Goal: Task Accomplishment & Management: Manage account settings

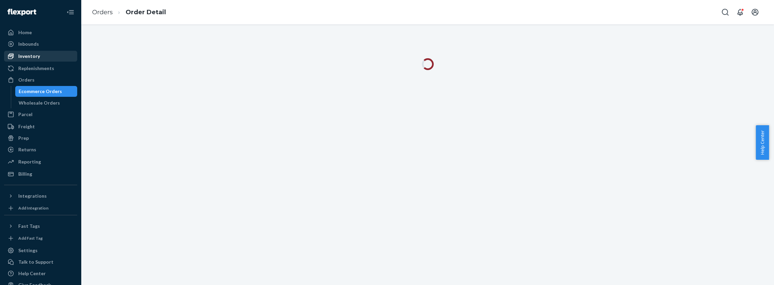
click at [35, 57] on div "Inventory" at bounding box center [29, 56] width 22 height 7
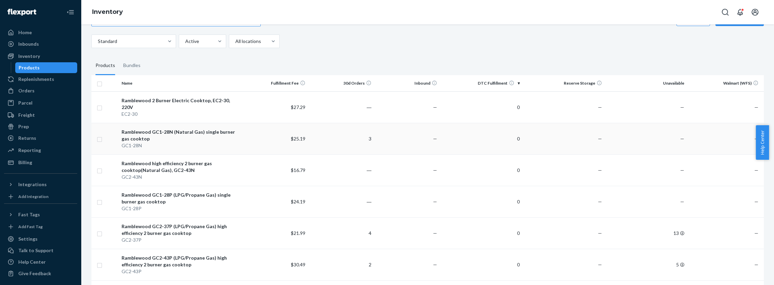
scroll to position [68, 0]
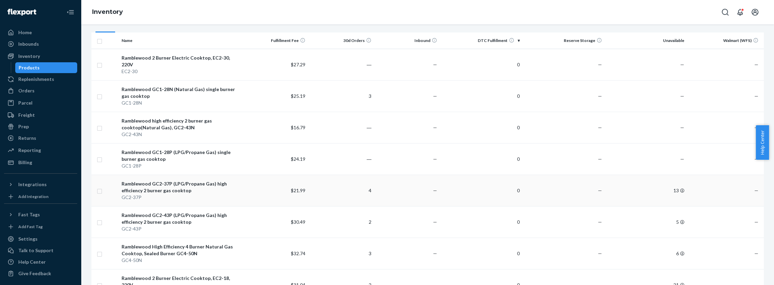
click at [675, 183] on td "13" at bounding box center [646, 190] width 82 height 31
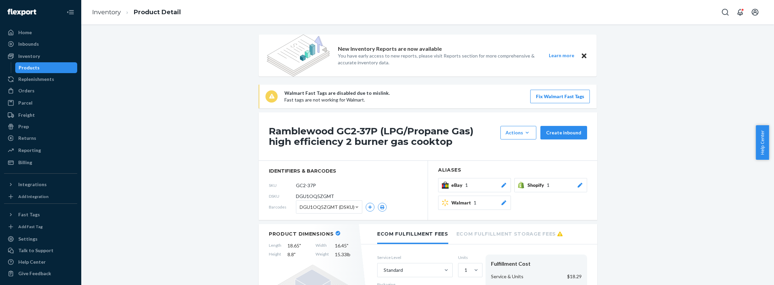
click at [582, 56] on icon "Close" at bounding box center [584, 56] width 5 height 5
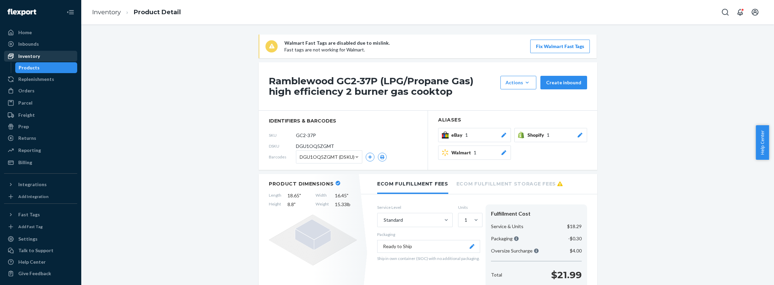
click at [29, 56] on div "Inventory" at bounding box center [29, 56] width 22 height 7
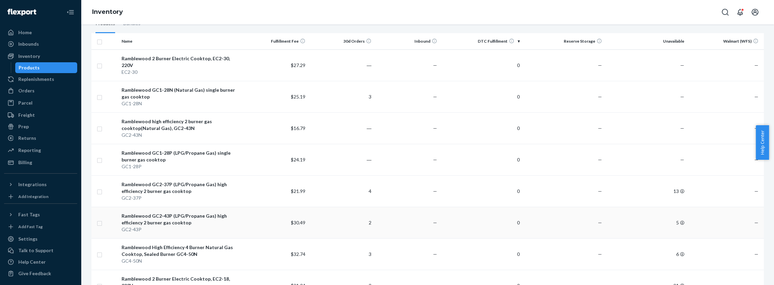
scroll to position [68, 0]
click at [671, 182] on td "13" at bounding box center [646, 190] width 82 height 31
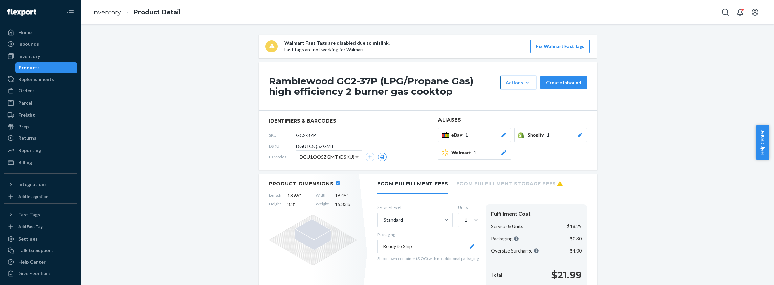
click at [524, 80] on icon "button" at bounding box center [527, 82] width 7 height 7
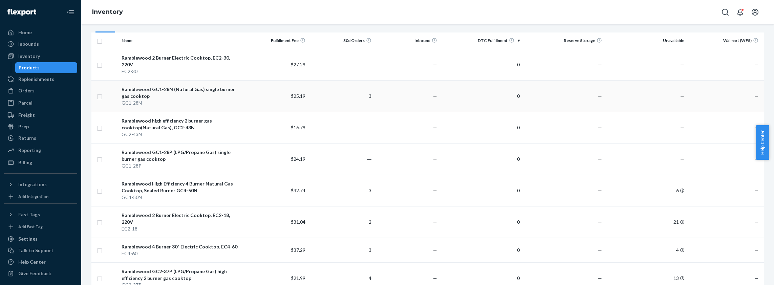
scroll to position [135, 0]
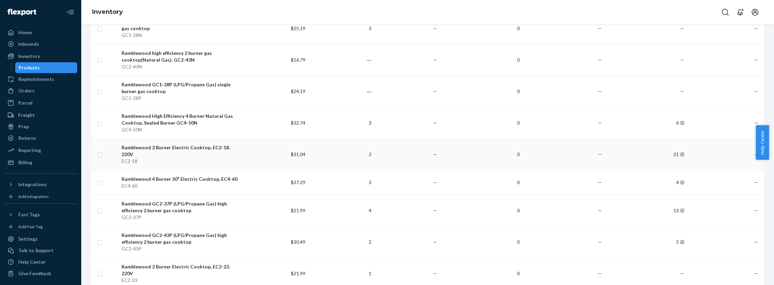
click at [673, 145] on td "21" at bounding box center [646, 153] width 82 height 31
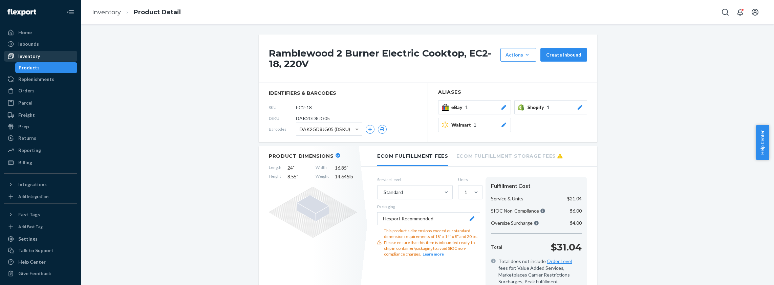
click at [31, 58] on div "Inventory" at bounding box center [29, 56] width 22 height 7
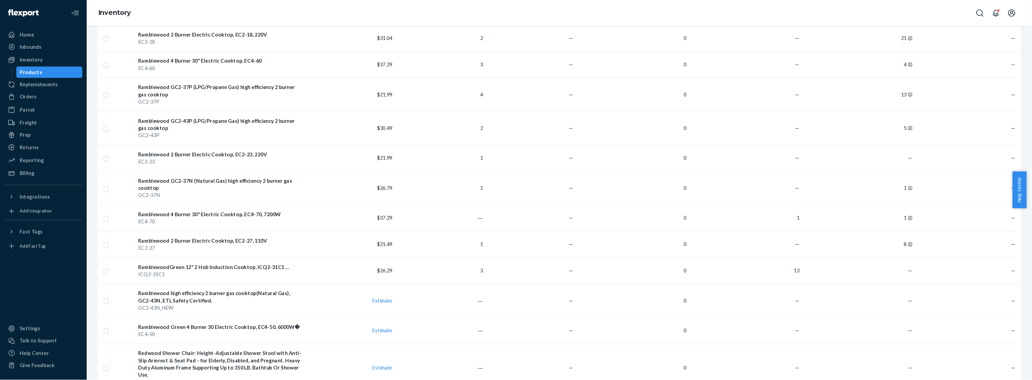
scroll to position [237, 0]
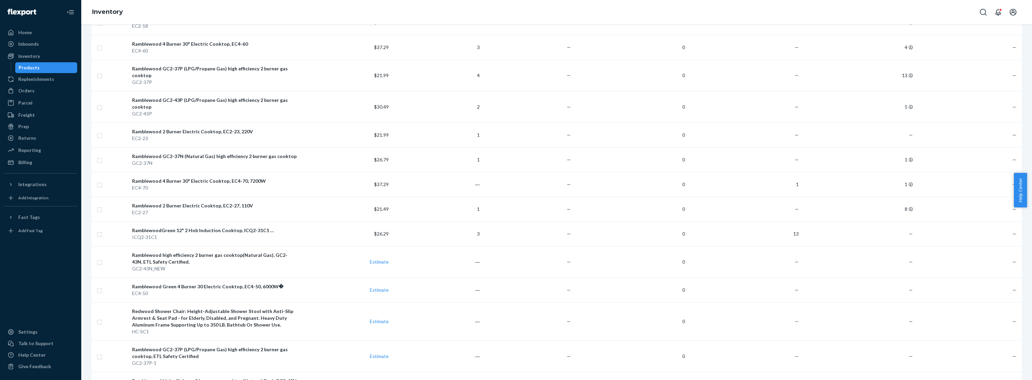
drag, startPoint x: 749, startPoint y: 0, endPoint x: 818, endPoint y: 14, distance: 70.2
click at [769, 14] on div "Inventory" at bounding box center [556, 12] width 951 height 24
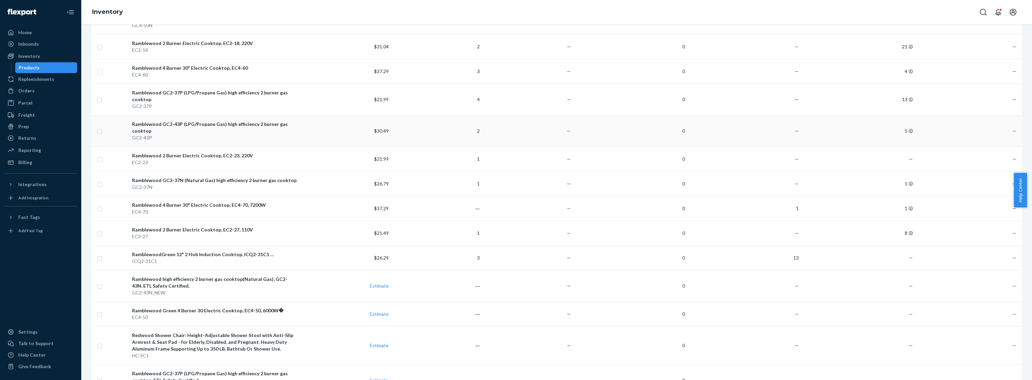
scroll to position [226, 0]
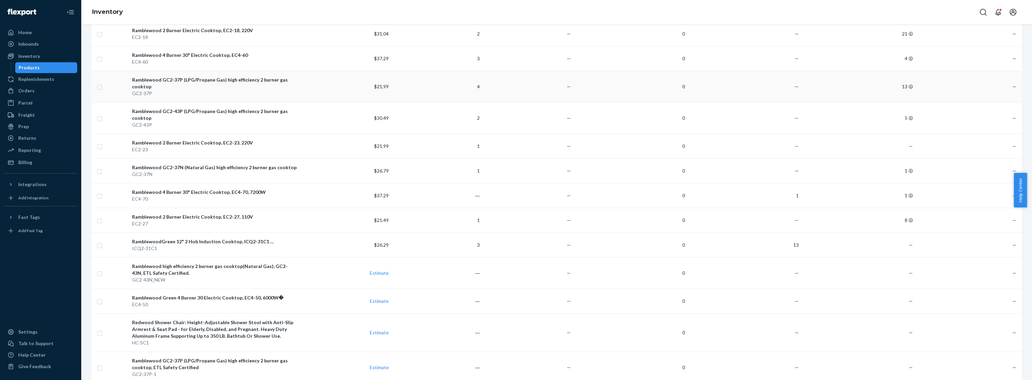
click at [769, 93] on td "—" at bounding box center [969, 86] width 106 height 31
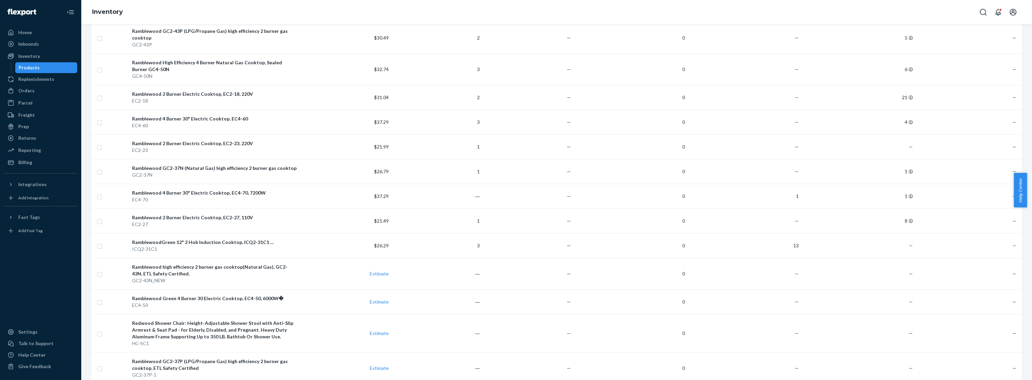
scroll to position [226, 0]
